Goal: Information Seeking & Learning: Learn about a topic

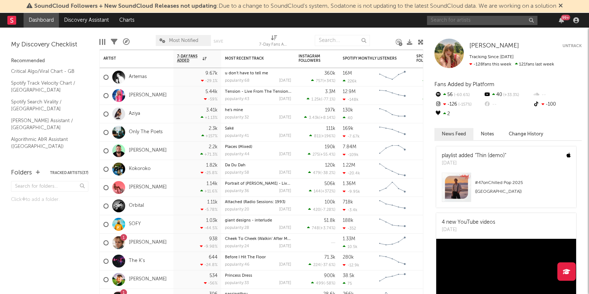
click at [461, 21] on input "text" at bounding box center [482, 20] width 110 height 9
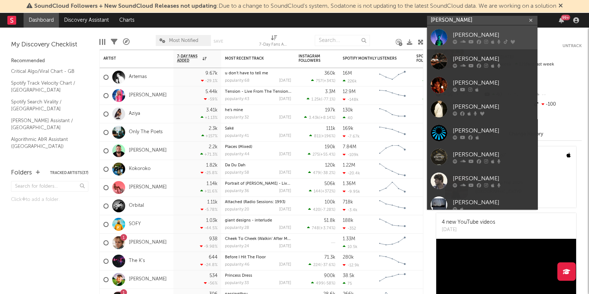
type input "[PERSON_NAME]"
click at [457, 31] on div "[PERSON_NAME]" at bounding box center [493, 35] width 81 height 9
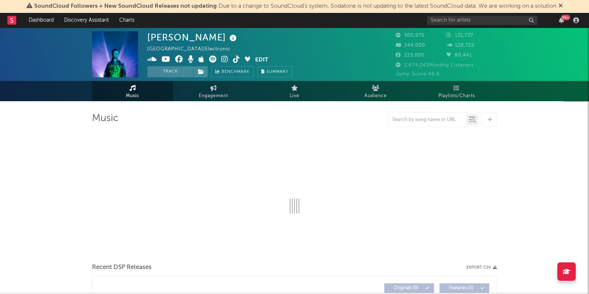
select select "6m"
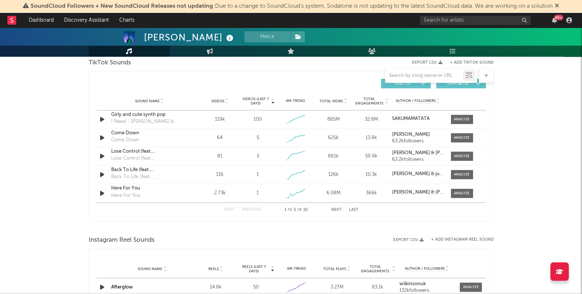
scroll to position [503, 0]
click at [465, 133] on span at bounding box center [462, 137] width 22 height 9
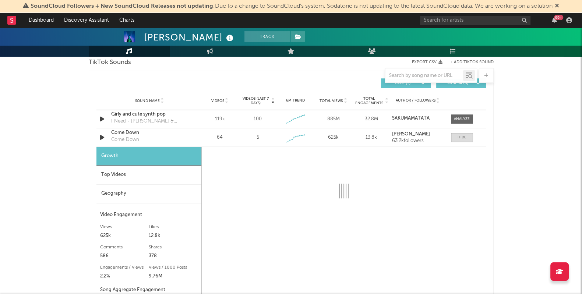
select select "1w"
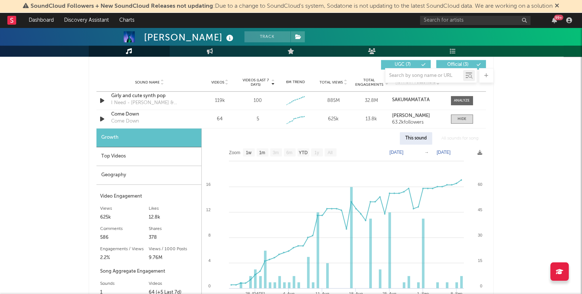
scroll to position [516, 0]
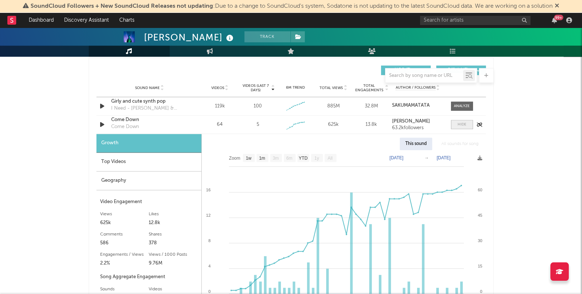
click at [461, 124] on div at bounding box center [461, 125] width 9 height 6
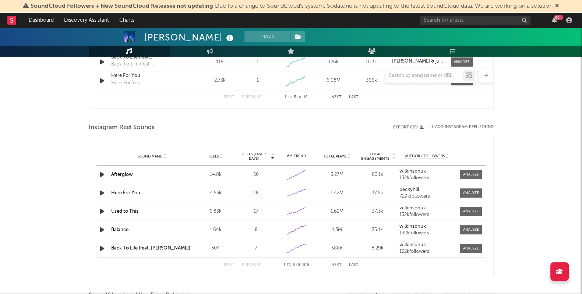
scroll to position [616, 0]
